Goal: Task Accomplishment & Management: Manage account settings

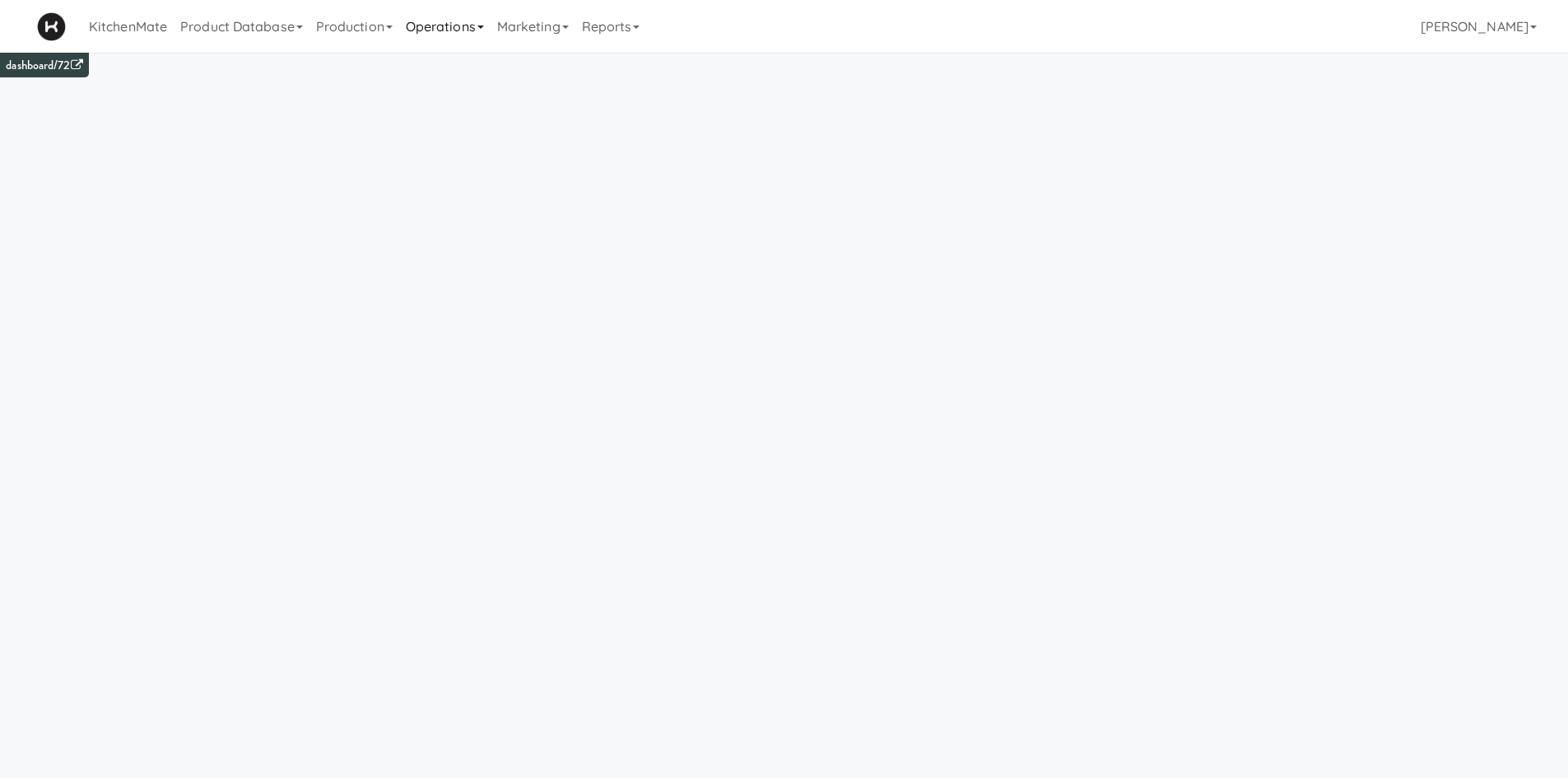
click at [422, 27] on link "Operations" at bounding box center [445, 26] width 92 height 53
click at [447, 102] on link "Companies" at bounding box center [465, 101] width 131 height 30
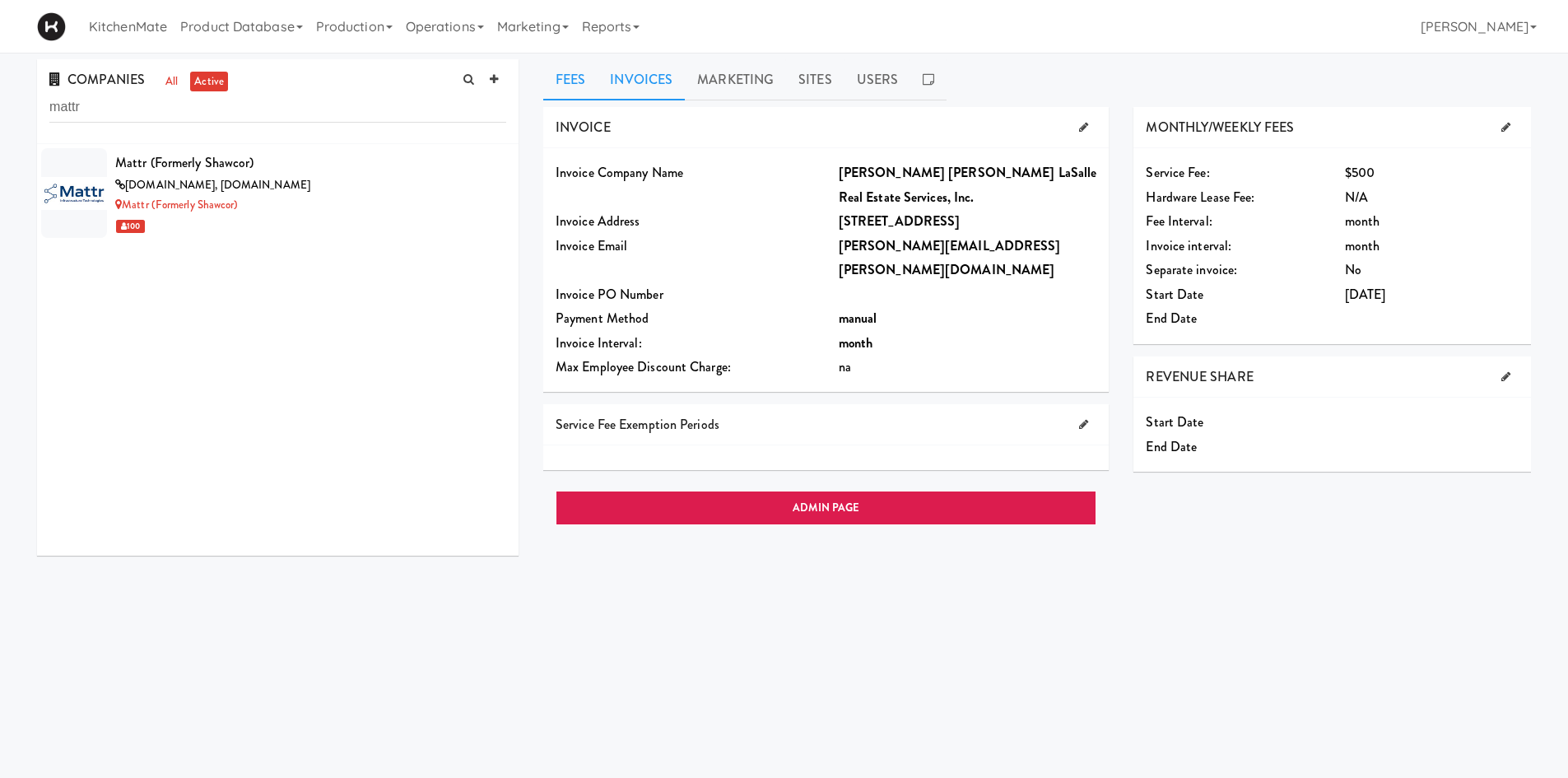
type input "mattr"
click at [649, 75] on link "Invoices" at bounding box center [641, 80] width 87 height 42
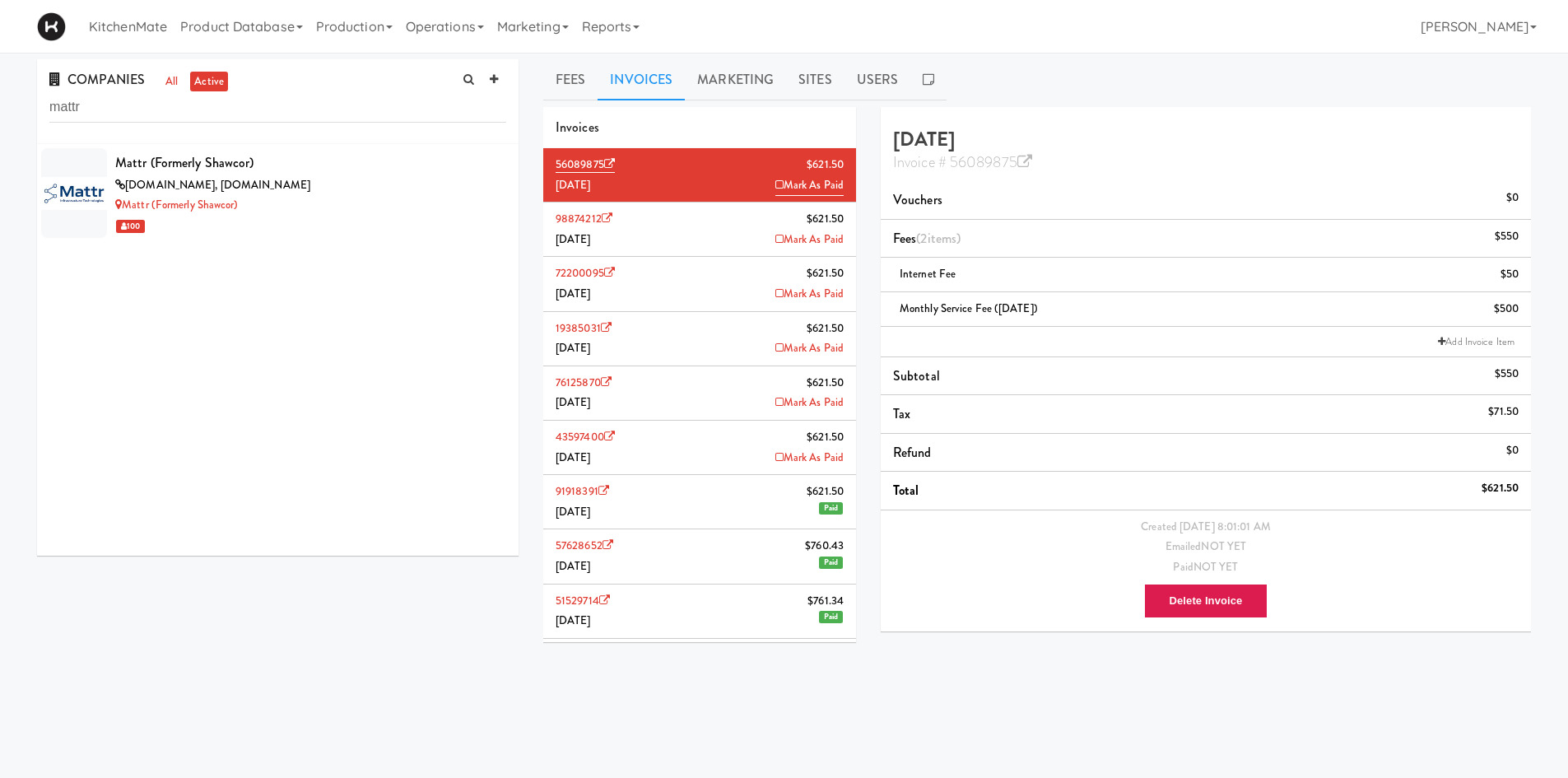
click at [615, 348] on li "19385031 $621.50 [DATE] Mark As Paid" at bounding box center [700, 339] width 312 height 55
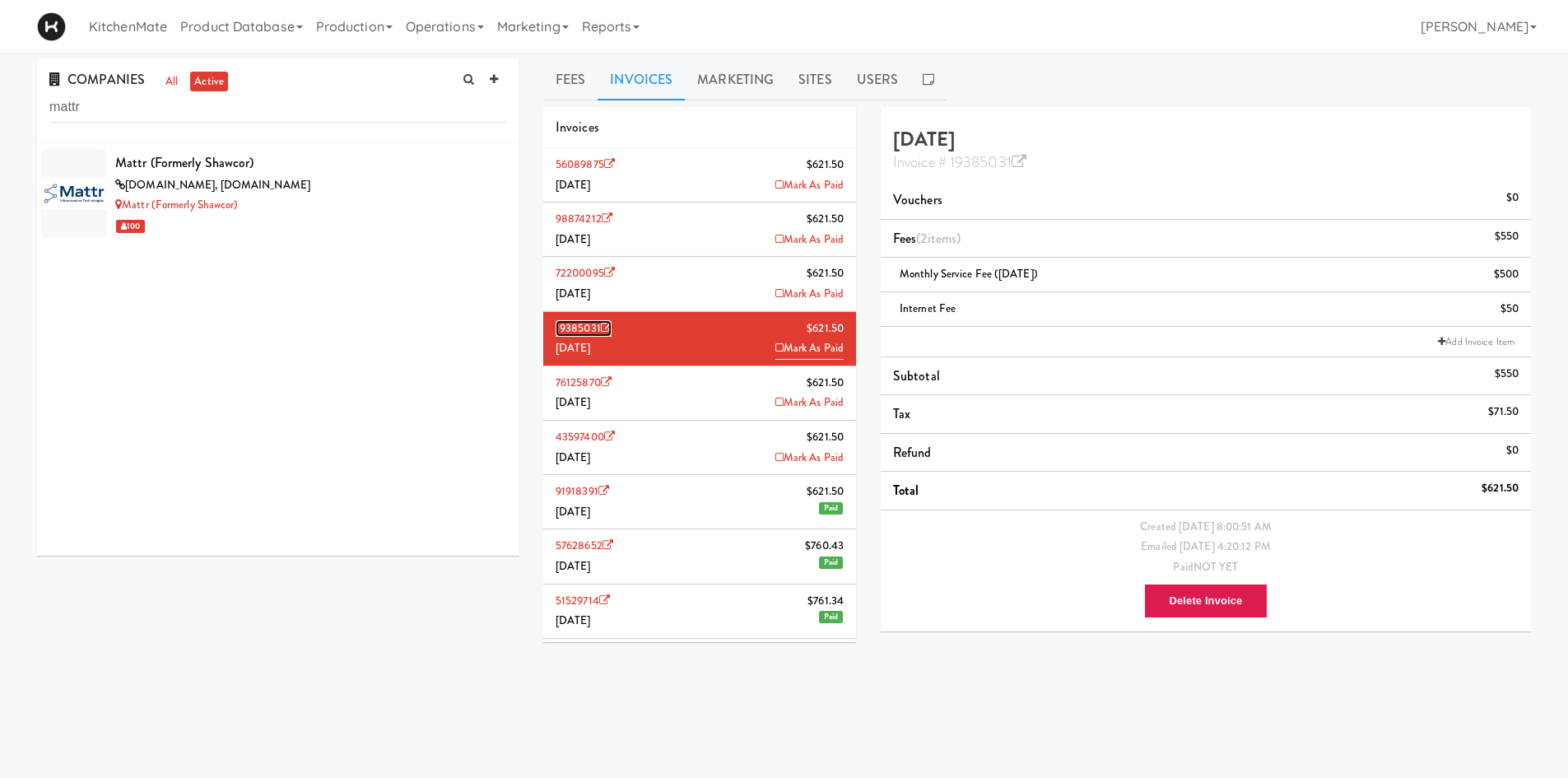
click at [609, 331] on icon at bounding box center [606, 328] width 11 height 11
